Goal: Entertainment & Leisure: Browse casually

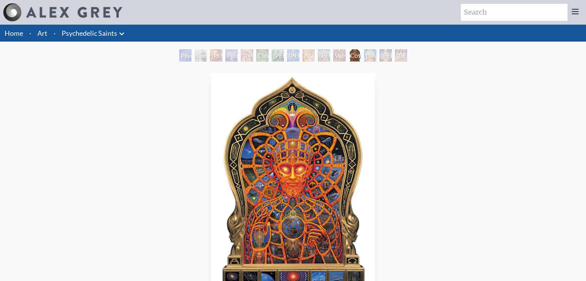
scroll to position [308, 0]
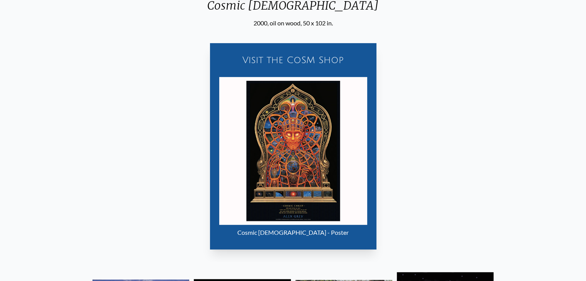
click at [270, 156] on img "12 / 15" at bounding box center [293, 151] width 148 height 148
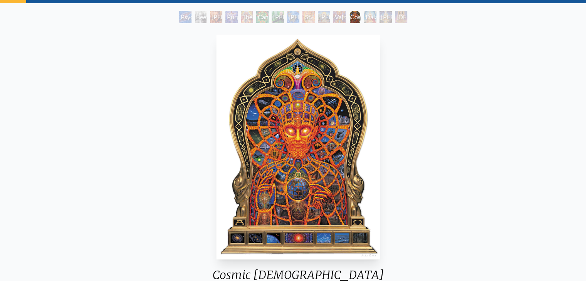
click at [288, 161] on img "12 / 15" at bounding box center [298, 147] width 164 height 225
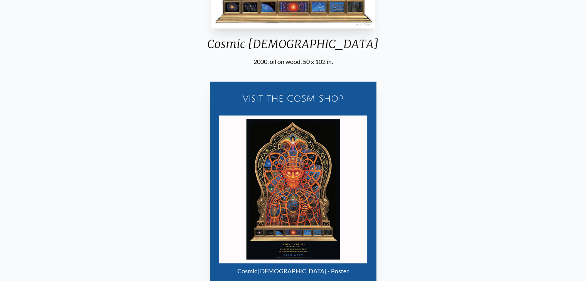
scroll to position [77, 0]
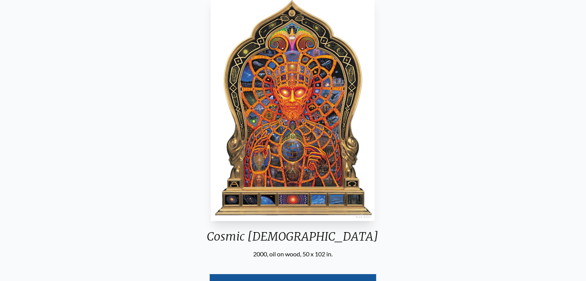
click at [301, 134] on img "12 / 15" at bounding box center [293, 108] width 164 height 225
